Goal: Find specific page/section: Find specific page/section

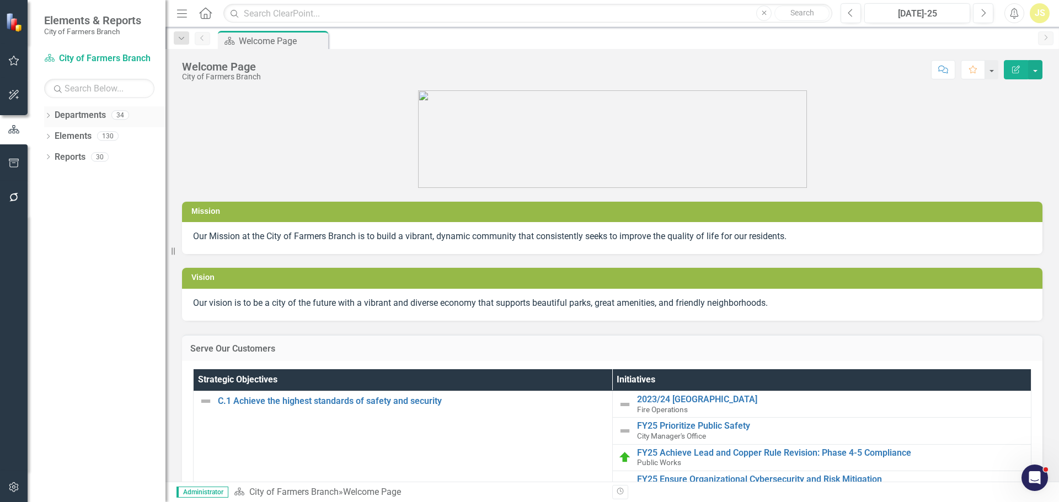
click at [50, 117] on icon "Dropdown" at bounding box center [48, 117] width 8 height 6
click at [55, 133] on icon "Dropdown" at bounding box center [54, 135] width 8 height 7
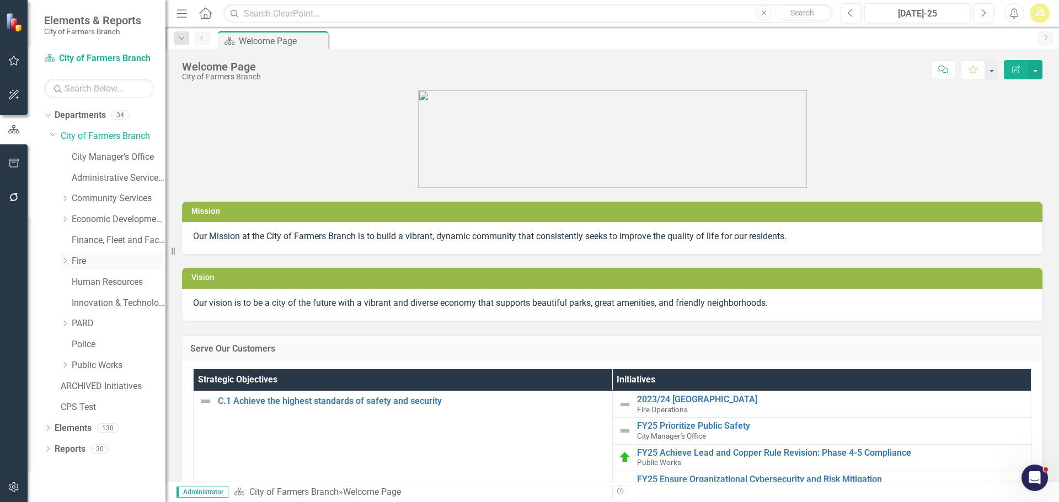
click at [78, 259] on link "Fire" at bounding box center [119, 261] width 94 height 13
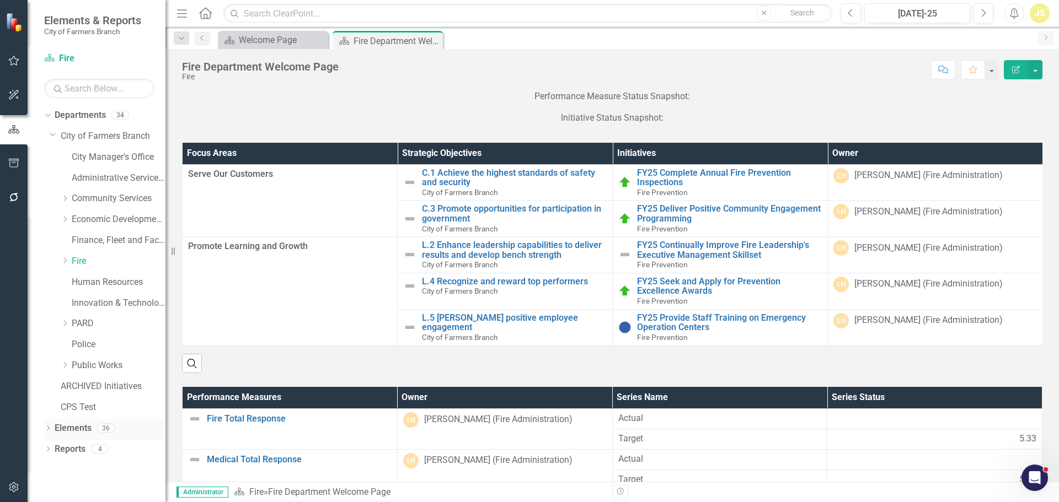
click at [82, 429] on link "Elements" at bounding box center [73, 428] width 37 height 13
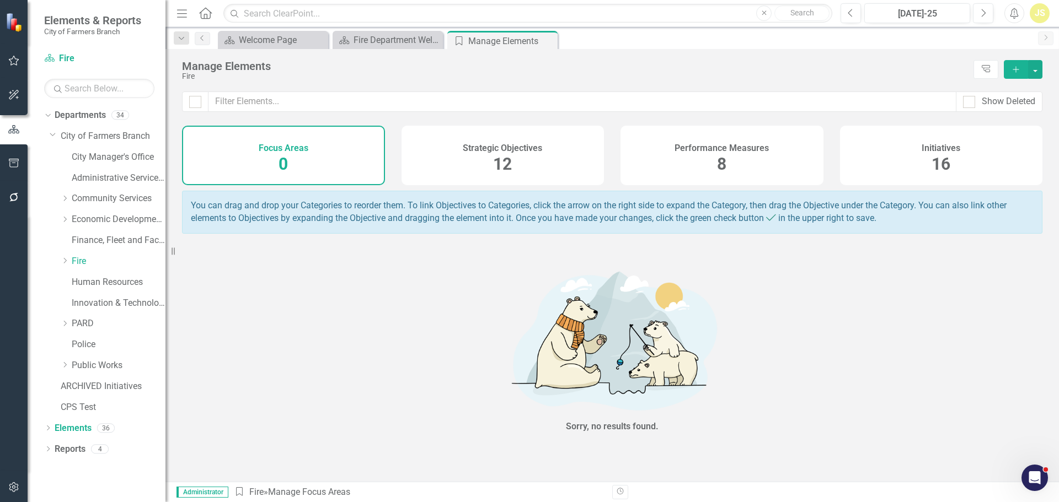
click at [680, 158] on div "Performance Measures 8" at bounding box center [722, 156] width 203 height 60
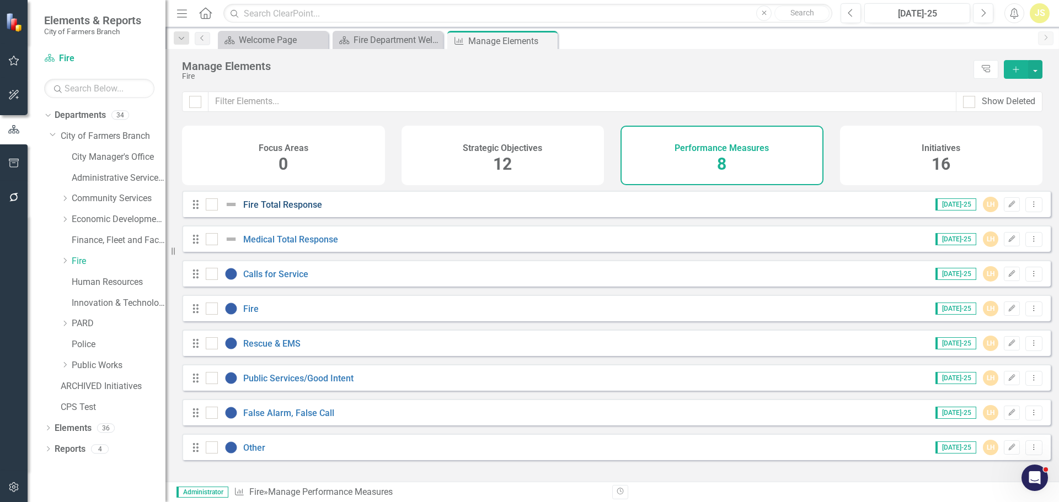
click at [289, 210] on link "Fire Total Response" at bounding box center [282, 205] width 79 height 10
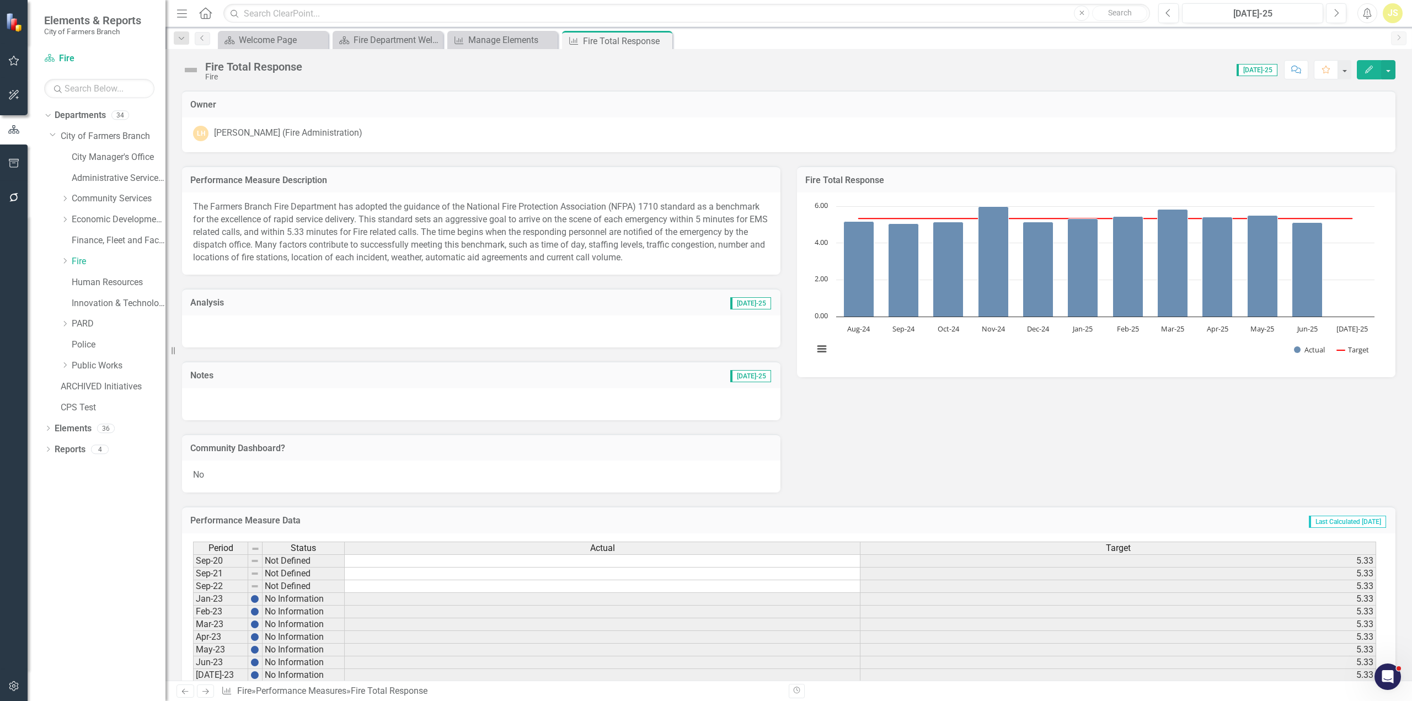
drag, startPoint x: 205, startPoint y: 471, endPoint x: 190, endPoint y: 474, distance: 15.8
click at [190, 474] on div "No" at bounding box center [481, 477] width 598 height 32
drag, startPoint x: 780, startPoint y: 194, endPoint x: 784, endPoint y: 474, distance: 280.2
click at [784, 474] on div "Performance Measure Description The Farmers Branch Fire Department has adopted …" at bounding box center [481, 322] width 615 height 341
